Goal: Information Seeking & Learning: Find specific fact

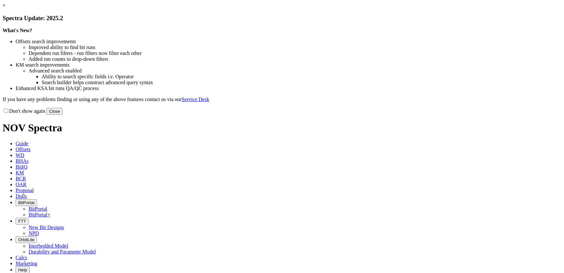
drag, startPoint x: 406, startPoint y: 177, endPoint x: 402, endPoint y: 162, distance: 15.3
click at [63, 115] on button "Close" at bounding box center [54, 111] width 16 height 7
click at [152, 102] on div "What's New? Offsets search improvements Improved ability to find bit runs Depen…" at bounding box center [282, 65] width 559 height 75
click at [63, 115] on button "Close" at bounding box center [54, 111] width 16 height 7
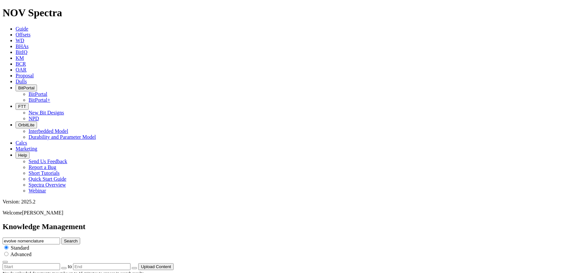
drag, startPoint x: 119, startPoint y: 124, endPoint x: 124, endPoint y: 133, distance: 10.6
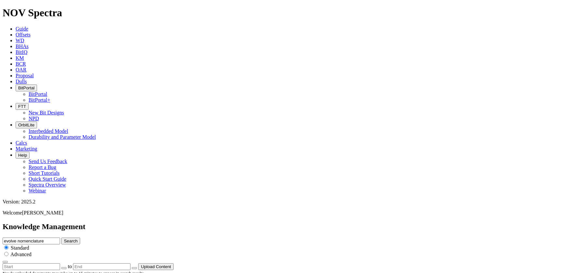
click at [34, 85] on span "BitPortal" at bounding box center [26, 87] width 16 height 5
click at [47, 91] on link "BitPortal" at bounding box center [38, 94] width 19 height 6
